Goal: Book appointment/travel/reservation

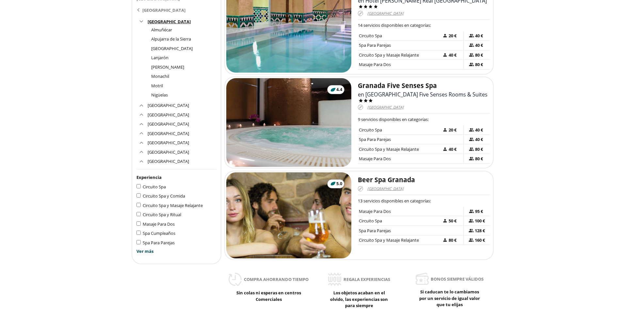
scroll to position [196, 0]
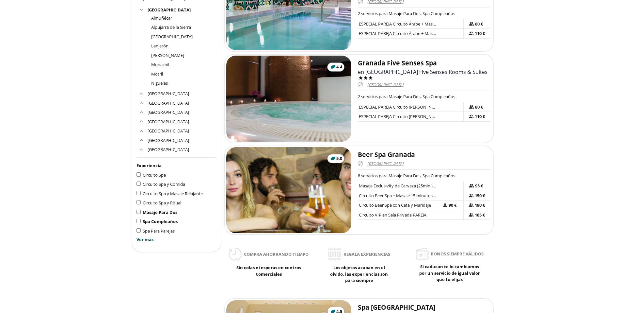
click at [141, 214] on label "Masaje Para Dos" at bounding box center [160, 212] width 39 height 6
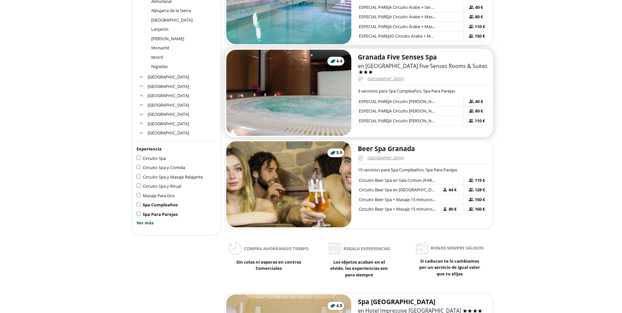
scroll to position [229, 0]
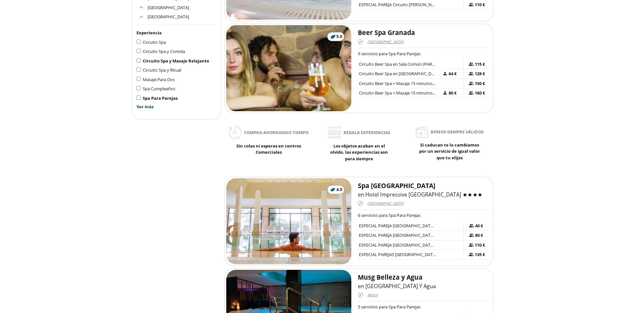
scroll to position [294, 0]
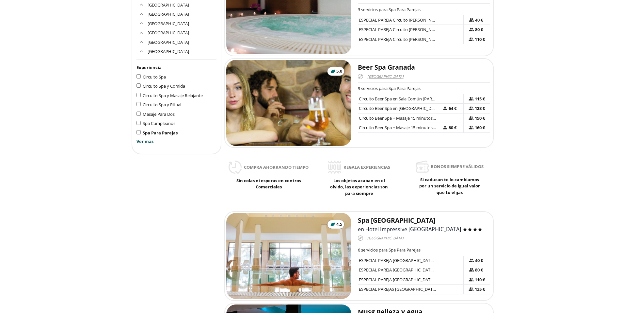
click at [138, 129] on div "Spa Para Parejas" at bounding box center [176, 132] width 80 height 7
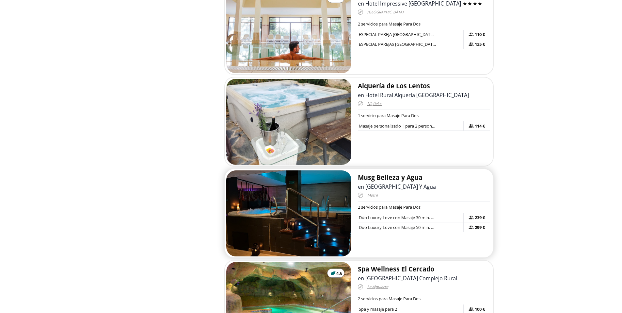
scroll to position [522, 0]
